Goal: Information Seeking & Learning: Check status

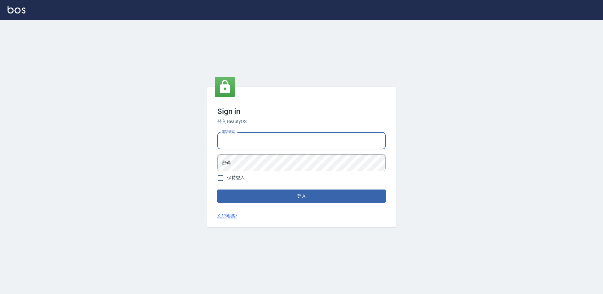
click at [266, 143] on input "電話號碼" at bounding box center [301, 141] width 168 height 17
type input "7805667"
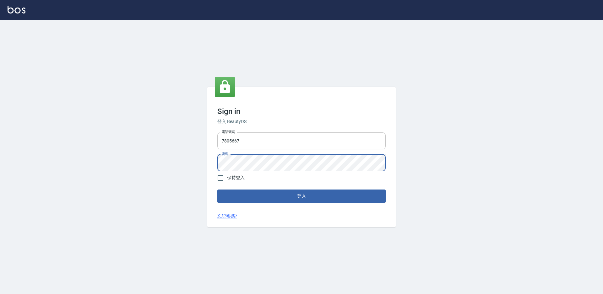
click at [217, 190] on button "登入" at bounding box center [301, 196] width 168 height 13
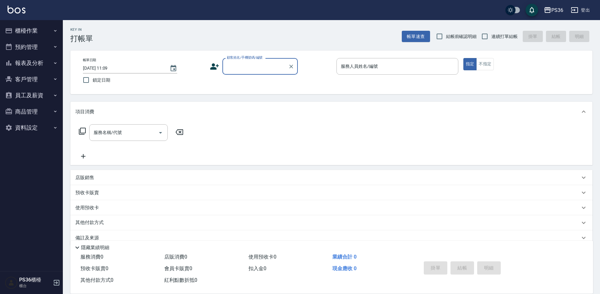
scroll to position [12, 0]
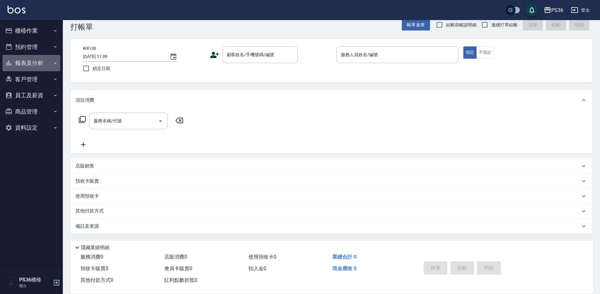
click at [38, 65] on button "報表及分析" at bounding box center [32, 63] width 58 height 16
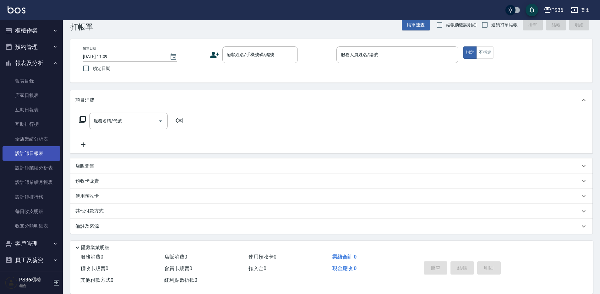
scroll to position [31, 0]
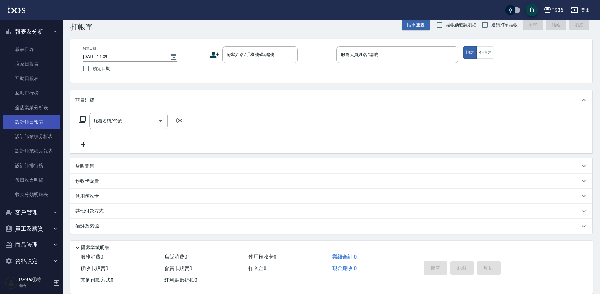
click at [44, 118] on link "設計師日報表" at bounding box center [32, 122] width 58 height 14
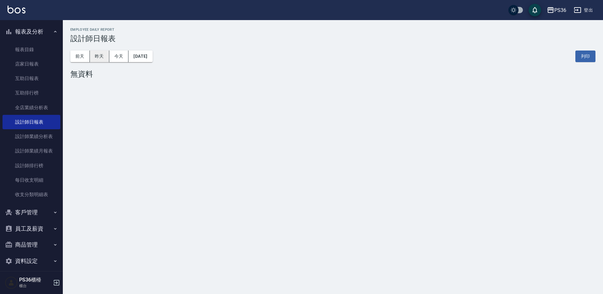
click at [98, 54] on button "昨天" at bounding box center [99, 57] width 19 height 12
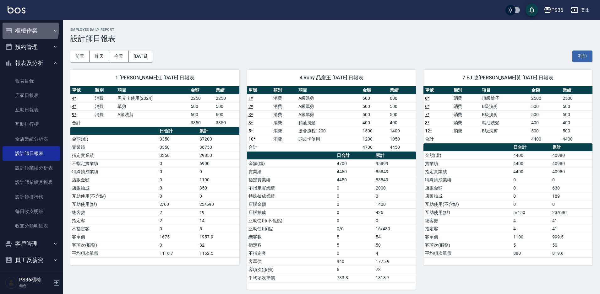
click at [24, 29] on button "櫃檯作業" at bounding box center [32, 31] width 58 height 16
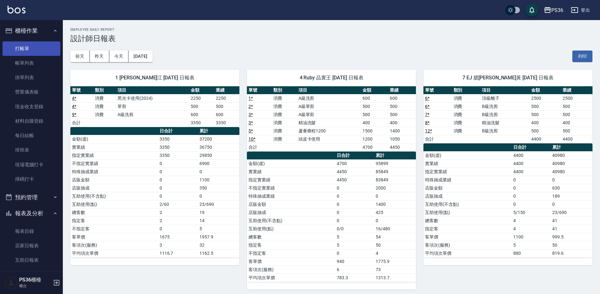
click at [21, 52] on link "打帳單" at bounding box center [32, 48] width 58 height 14
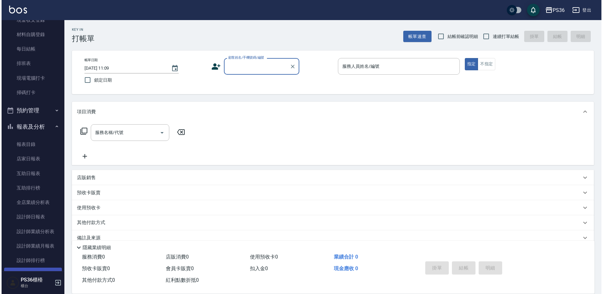
scroll to position [187, 0]
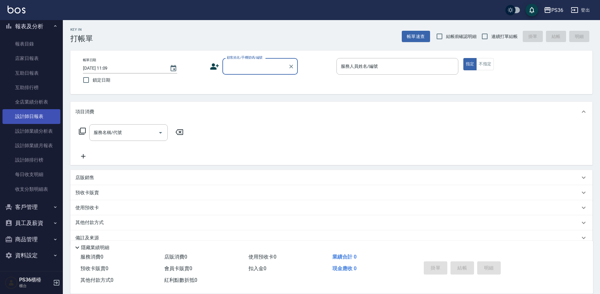
click at [19, 117] on link "設計師日報表" at bounding box center [32, 116] width 58 height 14
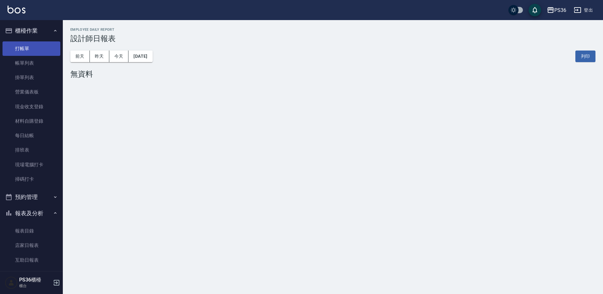
click at [26, 43] on link "打帳單" at bounding box center [32, 48] width 58 height 14
